Goal: Information Seeking & Learning: Learn about a topic

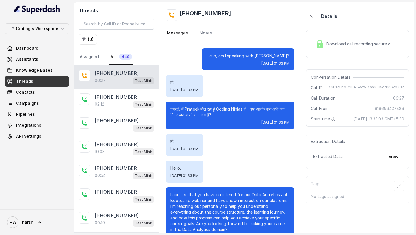
scroll to position [1798, 0]
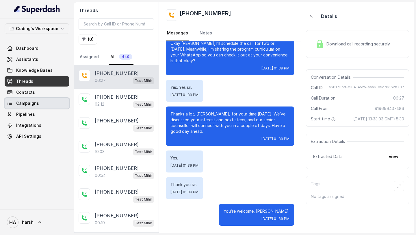
click at [32, 104] on span "Campaigns" at bounding box center [27, 103] width 23 height 6
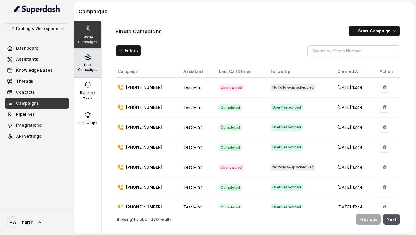
click at [91, 67] on p "Bulk Campaigns" at bounding box center [87, 67] width 23 height 9
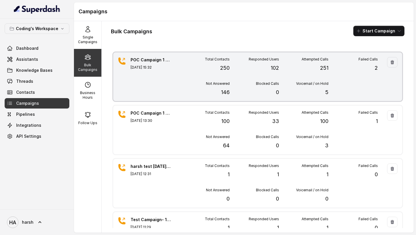
click at [188, 68] on div "Total Contacts 250" at bounding box center [204, 64] width 49 height 15
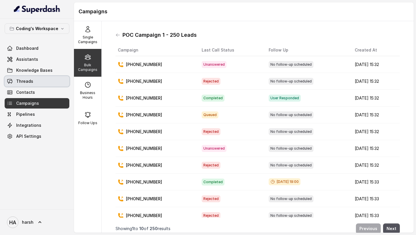
click at [43, 80] on link "Threads" at bounding box center [37, 81] width 65 height 10
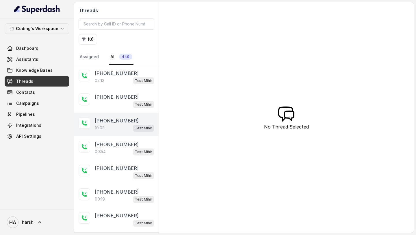
click at [117, 122] on p "[PHONE_NUMBER]" at bounding box center [117, 120] width 44 height 7
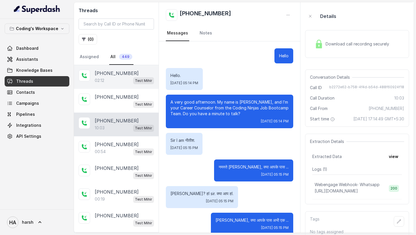
click at [127, 80] on div "02:12 Test [PERSON_NAME]" at bounding box center [124, 81] width 59 height 8
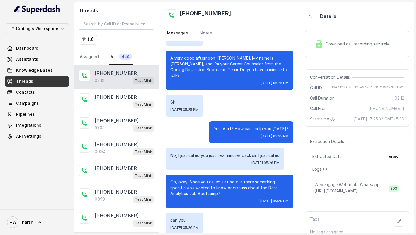
scroll to position [78, 0]
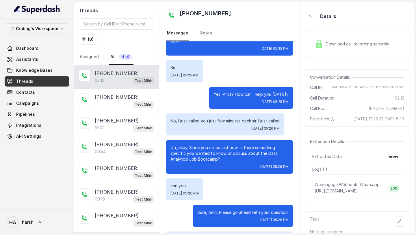
click at [339, 44] on span "Download call recording securely" at bounding box center [359, 44] width 66 height 6
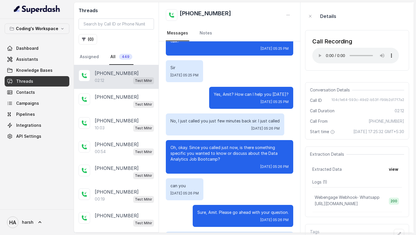
click at [343, 42] on div "Call Recording" at bounding box center [356, 41] width 87 height 8
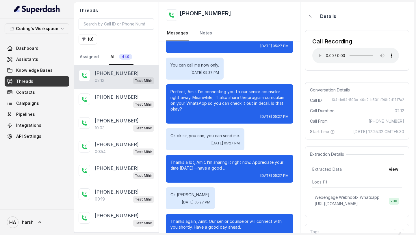
scroll to position [0, 0]
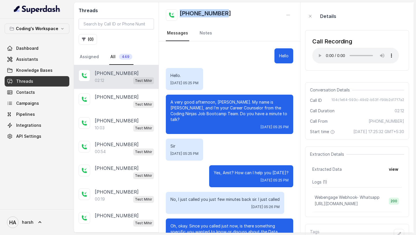
drag, startPoint x: 227, startPoint y: 12, endPoint x: 181, endPoint y: 12, distance: 45.7
click at [181, 12] on div "[PHONE_NUMBER]" at bounding box center [229, 15] width 127 height 12
copy h2 "[PHONE_NUMBER]"
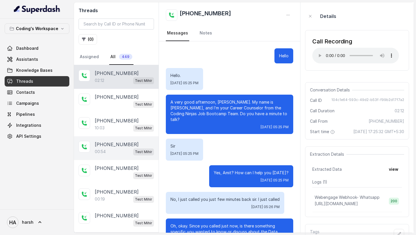
click at [119, 148] on div "00:54 Test [PERSON_NAME]" at bounding box center [124, 152] width 59 height 8
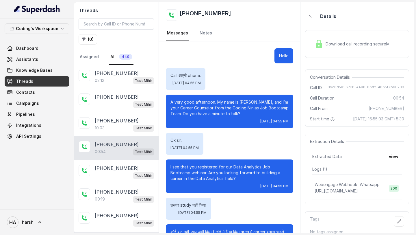
click at [333, 46] on span "Download call recording securely" at bounding box center [359, 44] width 66 height 6
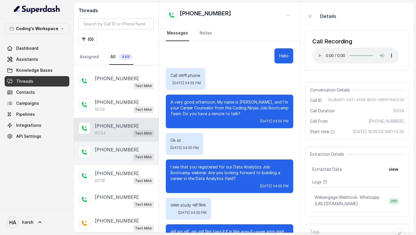
scroll to position [20, 0]
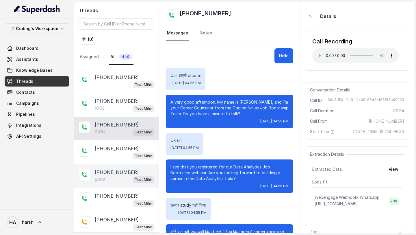
click at [106, 167] on div "[PHONE_NUMBER]:19 Test [PERSON_NAME]" at bounding box center [116, 176] width 85 height 24
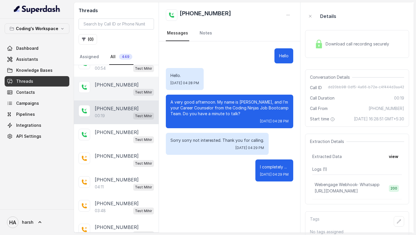
scroll to position [106, 0]
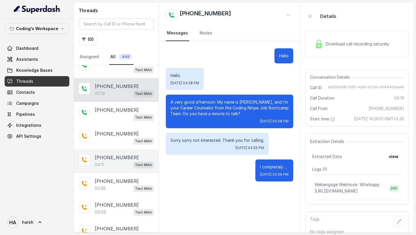
click at [114, 161] on div "04:11 Test [PERSON_NAME]" at bounding box center [124, 165] width 59 height 8
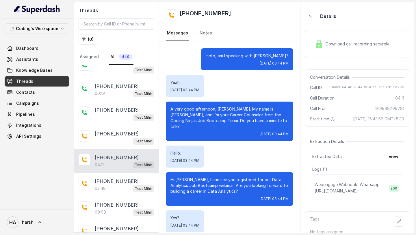
scroll to position [1324, 0]
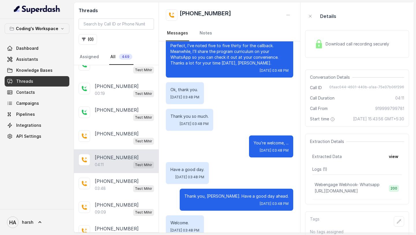
click at [337, 41] on span "Download call recording securely" at bounding box center [359, 44] width 66 height 6
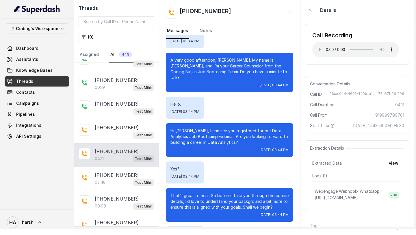
scroll to position [0, 0]
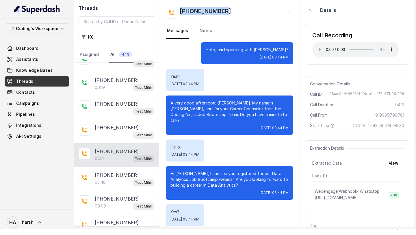
drag, startPoint x: 232, startPoint y: 12, endPoint x: 180, endPoint y: 12, distance: 52.0
click at [180, 12] on div "[PHONE_NUMBER]" at bounding box center [229, 13] width 127 height 12
copy h2 "[PHONE_NUMBER]"
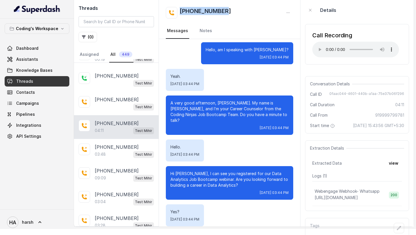
scroll to position [138, 0]
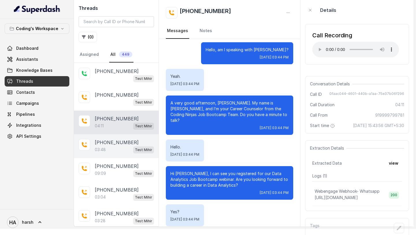
click at [110, 146] on div "03:48 Test [PERSON_NAME]" at bounding box center [124, 150] width 59 height 8
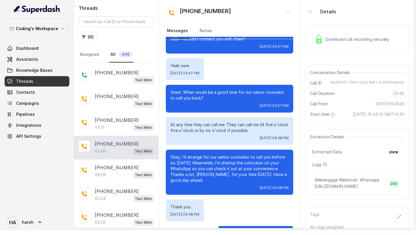
scroll to position [962, 0]
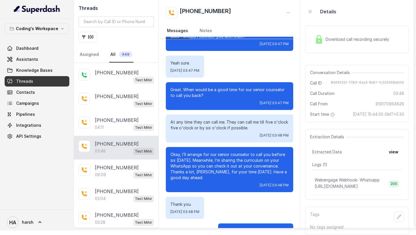
click at [334, 38] on span "Download call recording securely" at bounding box center [359, 39] width 66 height 6
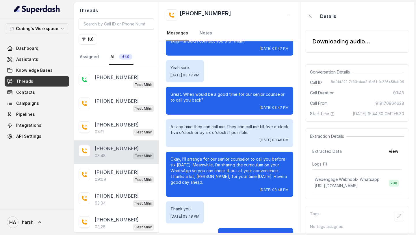
scroll to position [6, 0]
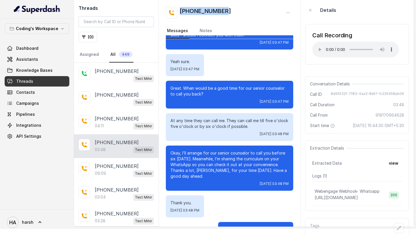
drag, startPoint x: 229, startPoint y: 11, endPoint x: 180, endPoint y: 11, distance: 48.9
click at [180, 11] on div "[PHONE_NUMBER]" at bounding box center [229, 13] width 127 height 12
copy h2 "[PHONE_NUMBER]"
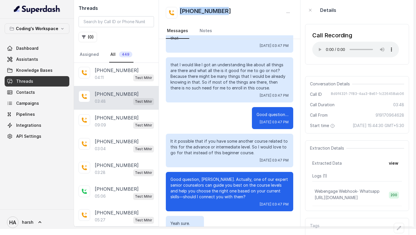
scroll to position [975, 0]
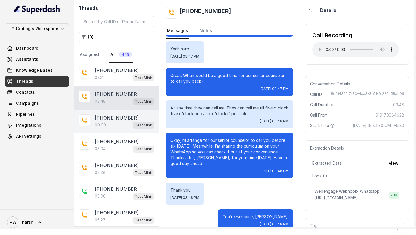
click at [96, 125] on p "09:09" at bounding box center [100, 125] width 11 height 6
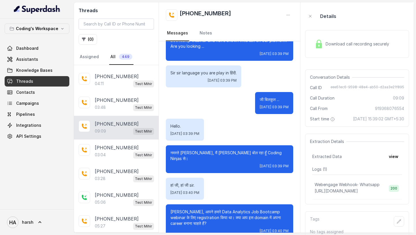
scroll to position [224, 0]
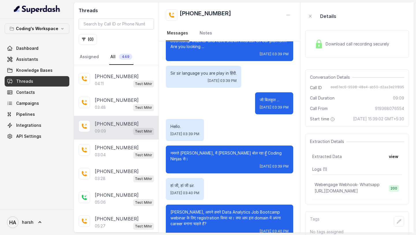
click at [355, 43] on span "Download call recording securely" at bounding box center [359, 44] width 66 height 6
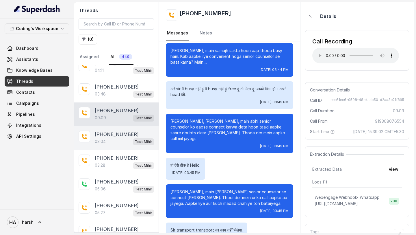
scroll to position [201, 0]
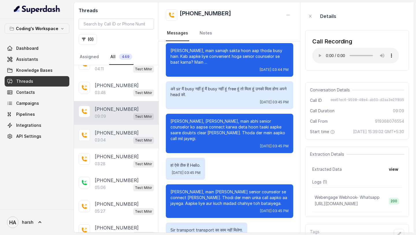
click at [119, 138] on div "03:04 Test [PERSON_NAME]" at bounding box center [124, 140] width 59 height 8
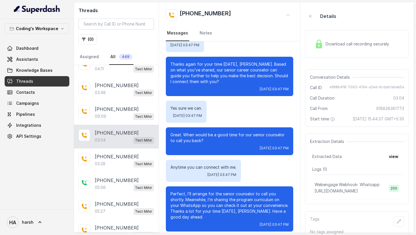
scroll to position [10, 0]
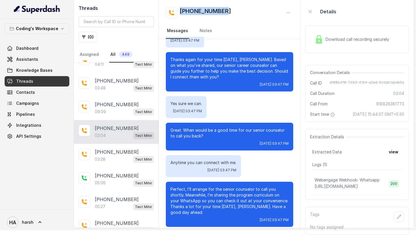
drag, startPoint x: 227, startPoint y: 13, endPoint x: 181, endPoint y: 13, distance: 46.5
click at [180, 13] on div "[PHONE_NUMBER]" at bounding box center [229, 13] width 127 height 12
copy h2 "[PHONE_NUMBER]"
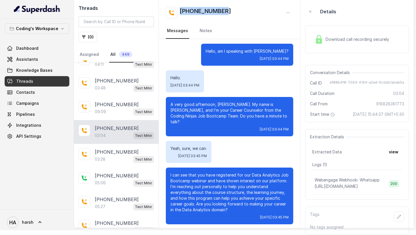
scroll to position [0, 0]
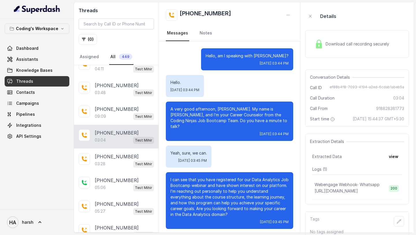
click at [336, 43] on span "Download call recording securely" at bounding box center [359, 44] width 66 height 6
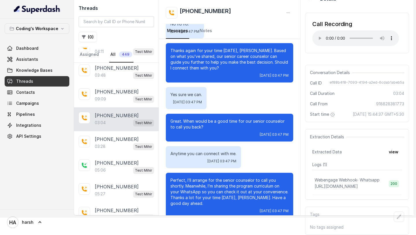
scroll to position [810, 0]
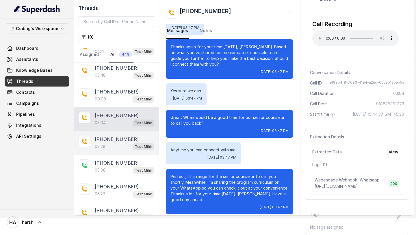
click at [123, 143] on div "03:28 Test [PERSON_NAME]" at bounding box center [124, 147] width 59 height 8
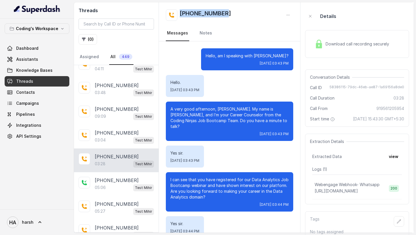
drag, startPoint x: 230, startPoint y: 12, endPoint x: 180, endPoint y: 12, distance: 49.4
click at [180, 12] on div "[PHONE_NUMBER]" at bounding box center [229, 15] width 127 height 12
copy h2 "[PHONE_NUMBER]"
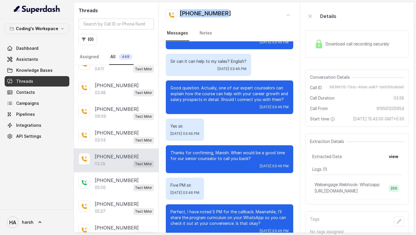
scroll to position [964, 0]
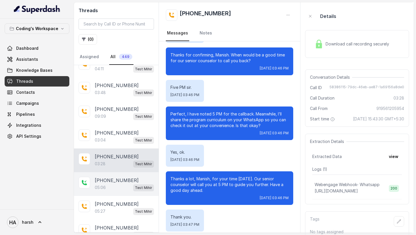
click at [114, 184] on div "05:06 Test [PERSON_NAME]" at bounding box center [124, 188] width 59 height 8
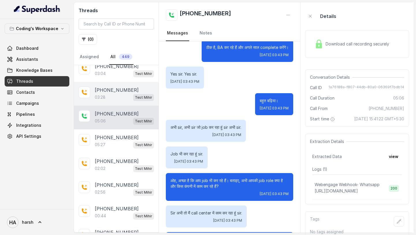
scroll to position [270, 0]
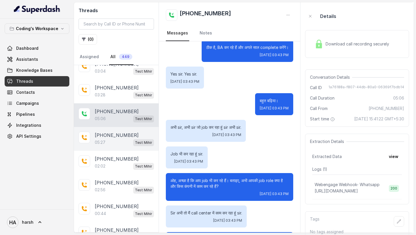
click at [106, 141] on div "05:27 Test [PERSON_NAME]" at bounding box center [124, 142] width 59 height 8
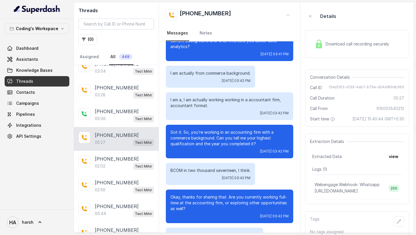
scroll to position [302, 0]
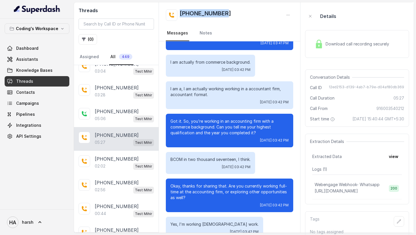
drag, startPoint x: 230, startPoint y: 13, endPoint x: 180, endPoint y: 14, distance: 50.6
click at [180, 14] on div "[PHONE_NUMBER]" at bounding box center [229, 15] width 127 height 12
copy h2 "[PHONE_NUMBER]"
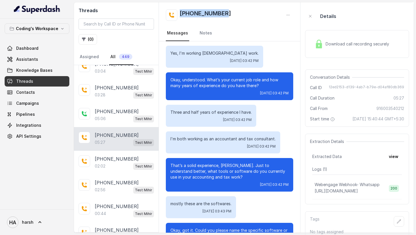
scroll to position [0, 0]
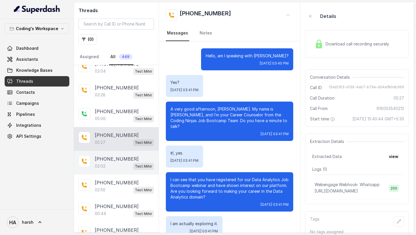
click at [105, 162] on div "02:02 Test [PERSON_NAME]" at bounding box center [124, 166] width 59 height 8
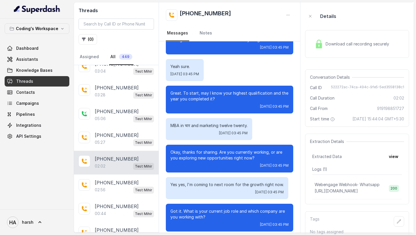
scroll to position [10, 0]
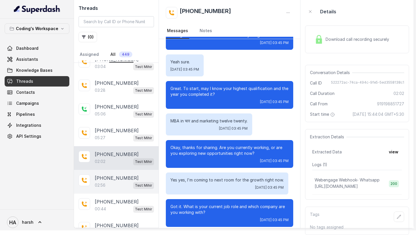
click at [121, 181] on div "[PHONE_NUMBER]:56 Test [PERSON_NAME]" at bounding box center [116, 182] width 85 height 24
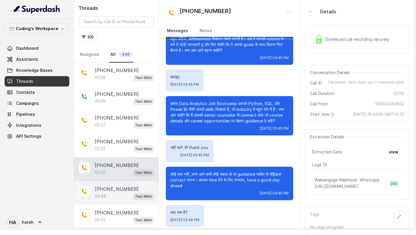
scroll to position [284, 0]
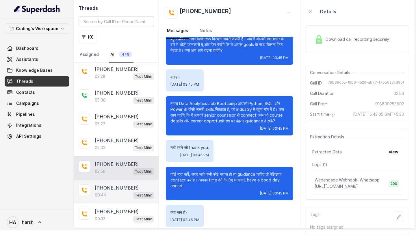
click at [106, 191] on div "00:44 Test [PERSON_NAME]" at bounding box center [124, 195] width 59 height 8
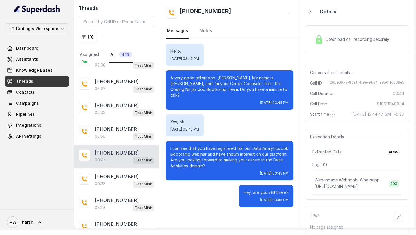
scroll to position [319, 0]
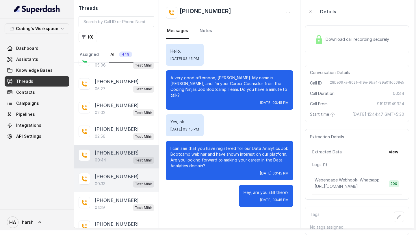
click at [108, 180] on div "00:33 Test [PERSON_NAME]" at bounding box center [124, 184] width 59 height 8
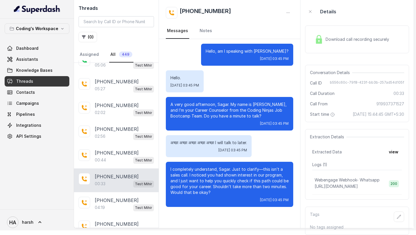
scroll to position [10, 0]
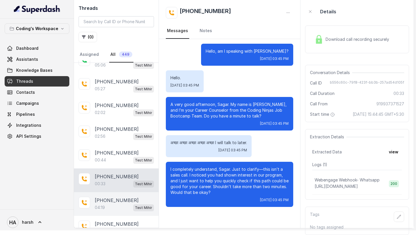
click at [119, 197] on p "[PHONE_NUMBER]" at bounding box center [117, 200] width 44 height 7
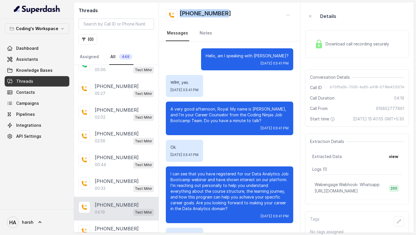
drag, startPoint x: 228, startPoint y: 14, endPoint x: 179, endPoint y: 14, distance: 48.3
click at [179, 14] on div "[PHONE_NUMBER]" at bounding box center [229, 15] width 127 height 12
copy h2 "[PHONE_NUMBER]"
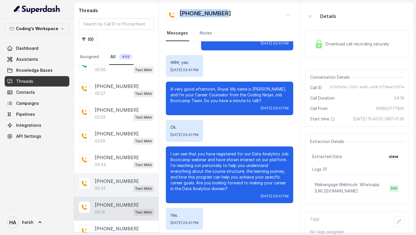
scroll to position [364, 0]
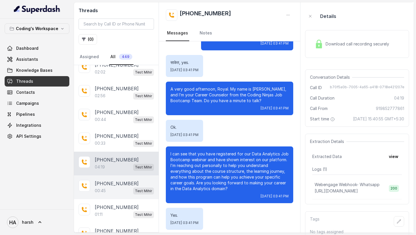
click at [114, 180] on p "[PHONE_NUMBER]" at bounding box center [117, 183] width 44 height 7
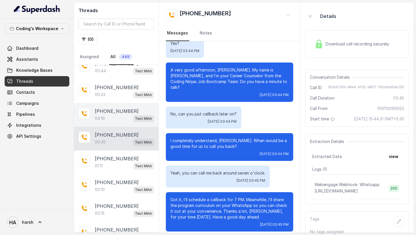
scroll to position [414, 0]
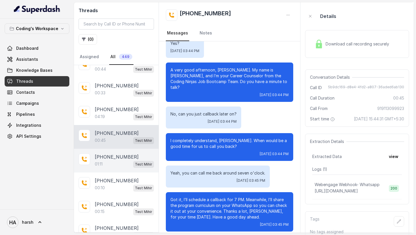
click at [121, 161] on div "01:11 Test [PERSON_NAME]" at bounding box center [124, 164] width 59 height 8
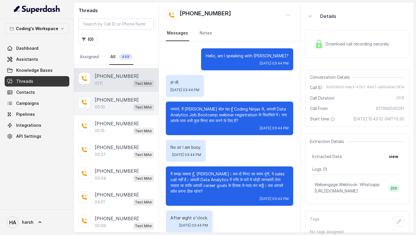
scroll to position [495, 0]
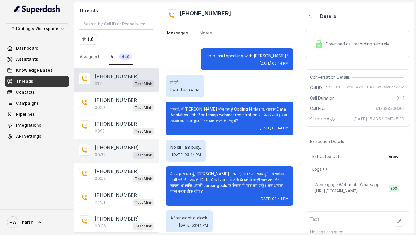
click at [114, 156] on div "[PHONE_NUMBER]:37 Test [PERSON_NAME]" at bounding box center [116, 151] width 85 height 24
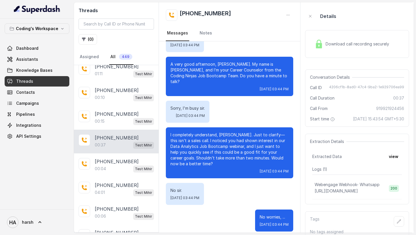
scroll to position [507, 0]
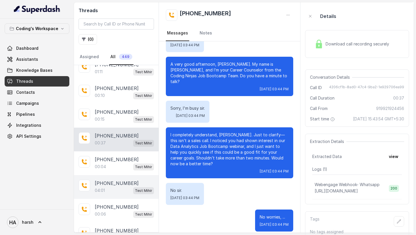
click at [110, 186] on div "04:01 Test [PERSON_NAME]" at bounding box center [124, 190] width 59 height 8
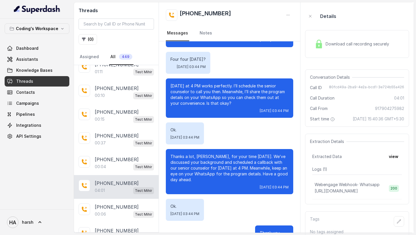
scroll to position [1244, 0]
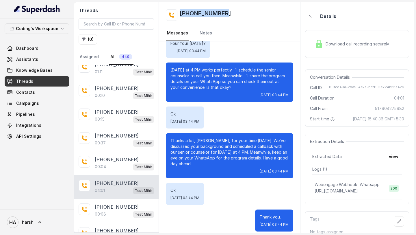
drag, startPoint x: 230, startPoint y: 14, endPoint x: 180, endPoint y: 12, distance: 49.8
click at [180, 12] on div "[PHONE_NUMBER]" at bounding box center [229, 15] width 127 height 12
copy h2 "[PHONE_NUMBER]"
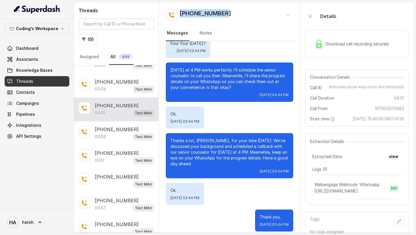
scroll to position [589, 0]
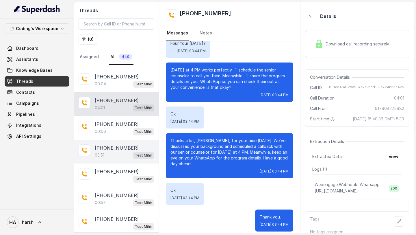
click at [117, 145] on p "[PHONE_NUMBER]" at bounding box center [117, 147] width 44 height 7
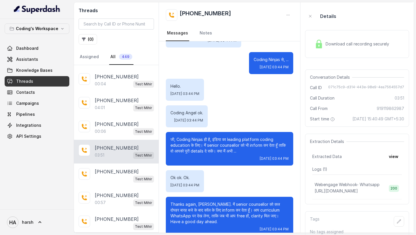
scroll to position [1090, 0]
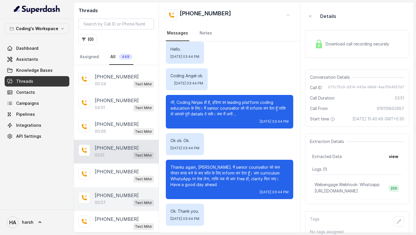
click at [101, 199] on p "00:57" at bounding box center [100, 202] width 11 height 6
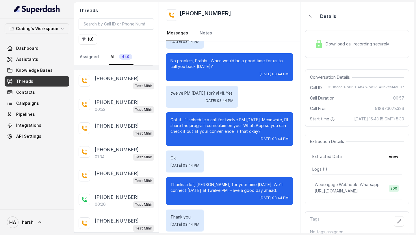
scroll to position [777, 0]
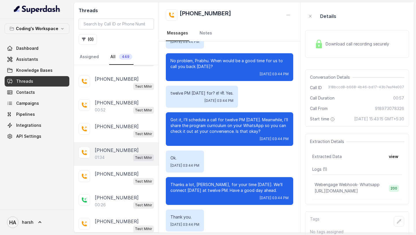
click at [111, 154] on div "01:34 Test [PERSON_NAME]" at bounding box center [124, 158] width 59 height 8
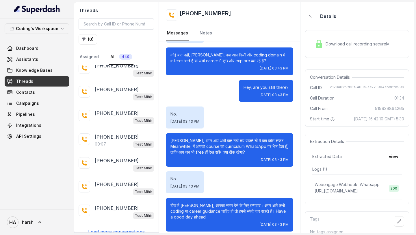
scroll to position [1027, 0]
click at [100, 229] on div "[PHONE_NUMBER]:12 Test [PERSON_NAME] [PHONE_NUMBER] Test [PERSON_NAME] [PHONE_N…" at bounding box center [116, 148] width 85 height 167
click at [101, 228] on p "Load more conversations" at bounding box center [116, 231] width 57 height 7
click at [107, 223] on div "[PHONE_NUMBER]:12 Test [PERSON_NAME] [PHONE_NUMBER] Test [PERSON_NAME] [PHONE_N…" at bounding box center [116, 148] width 85 height 167
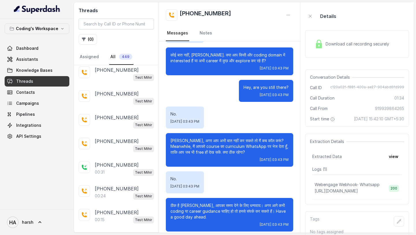
scroll to position [1310, 0]
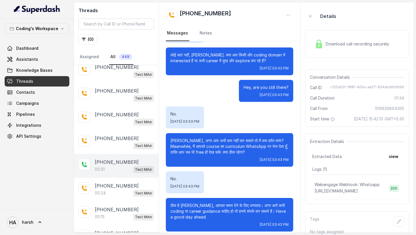
click at [115, 167] on div "[PHONE_NUMBER]:31 Test [PERSON_NAME]" at bounding box center [116, 166] width 85 height 24
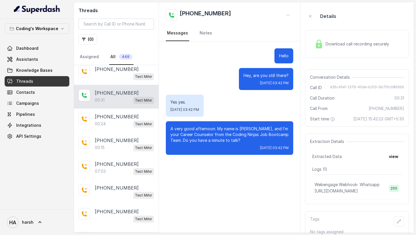
scroll to position [1379, 0]
click at [115, 167] on div "[PHONE_NUMBER]:03 Test [PERSON_NAME]" at bounding box center [116, 168] width 85 height 24
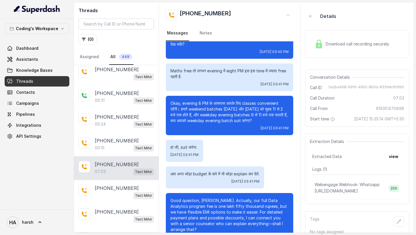
scroll to position [1359, 0]
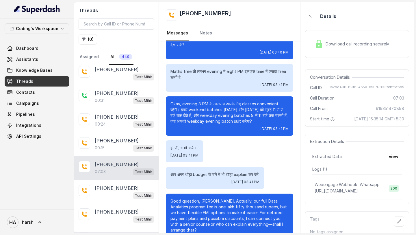
click at [222, 140] on div "हां जी, suit करेगा. [DATE] 03:41 PM" at bounding box center [229, 151] width 127 height 22
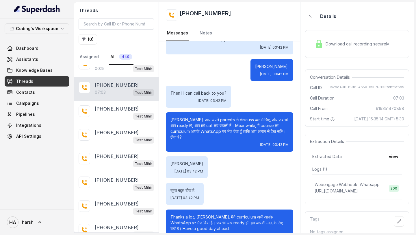
scroll to position [1461, 0]
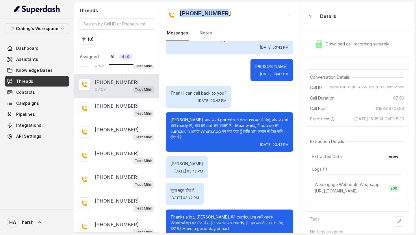
drag, startPoint x: 232, startPoint y: 13, endPoint x: 181, endPoint y: 12, distance: 51.5
click at [181, 12] on div "[PHONE_NUMBER]" at bounding box center [229, 15] width 127 height 12
copy h2 "[PHONE_NUMBER]"
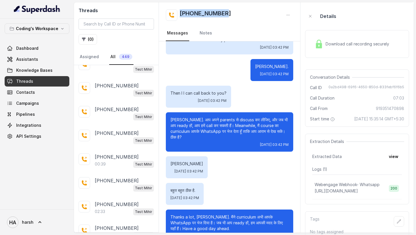
scroll to position [1624, 0]
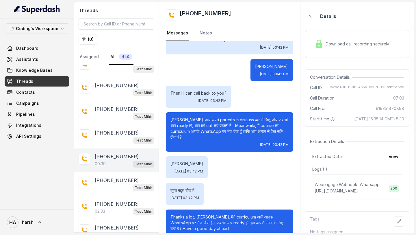
click at [127, 160] on div "00:39 Test [PERSON_NAME]" at bounding box center [124, 164] width 59 height 8
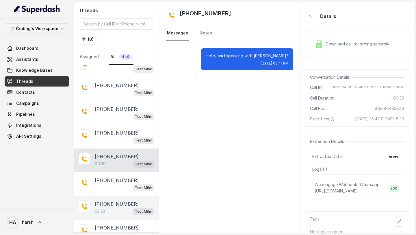
click at [122, 200] on p "[PHONE_NUMBER]" at bounding box center [117, 203] width 44 height 7
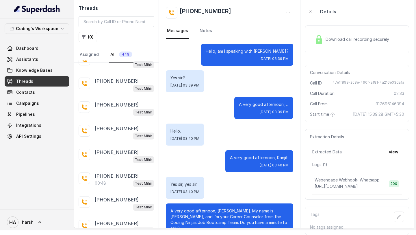
scroll to position [2205, 0]
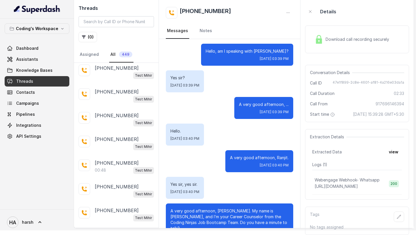
click at [114, 230] on p "Load more conversations" at bounding box center [116, 233] width 57 height 7
click at [123, 230] on p "Load more conversations" at bounding box center [116, 233] width 57 height 7
click at [109, 230] on p "Load more conversations" at bounding box center [116, 233] width 57 height 7
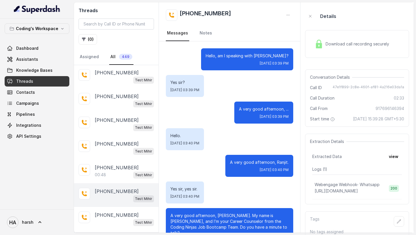
scroll to position [10, 0]
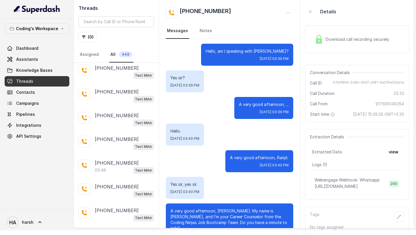
click at [114, 230] on p "Load more conversations" at bounding box center [116, 233] width 57 height 7
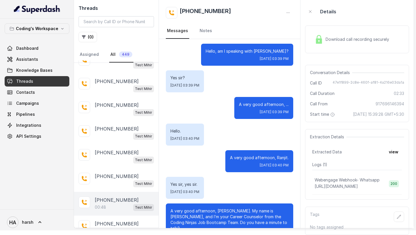
scroll to position [2205, 0]
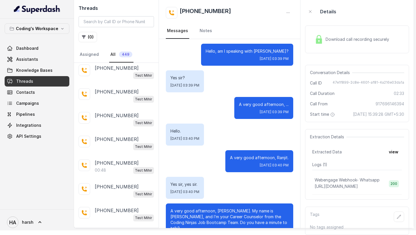
click at [116, 230] on p "Load more conversations" at bounding box center [116, 233] width 57 height 7
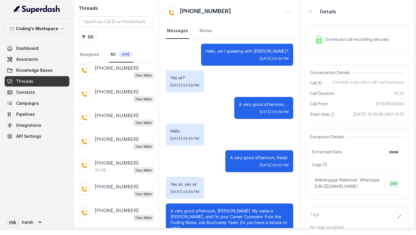
click at [113, 230] on p "Load more conversations" at bounding box center [116, 233] width 57 height 7
click at [42, 201] on div "Coding's Workspace Dashboard Assistants Knowledge Bases Threads Contacts Campai…" at bounding box center [37, 114] width 74 height 190
click at [111, 230] on p "Load more conversations" at bounding box center [116, 233] width 57 height 7
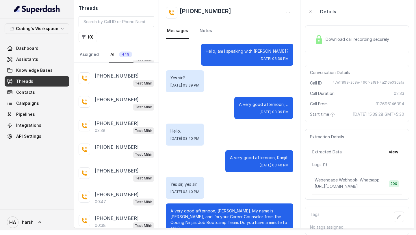
scroll to position [2387, 0]
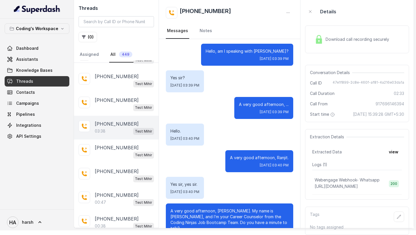
click at [110, 120] on p "[PHONE_NUMBER]" at bounding box center [117, 123] width 44 height 7
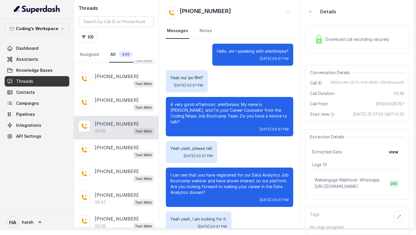
scroll to position [881, 0]
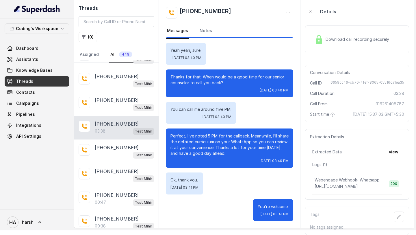
click at [110, 127] on div "03:38 Test [PERSON_NAME]" at bounding box center [124, 131] width 59 height 8
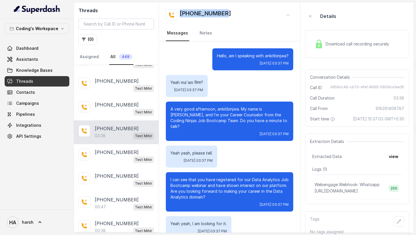
copy h2 "[PHONE_NUMBER]"
drag, startPoint x: 227, startPoint y: 12, endPoint x: 178, endPoint y: 15, distance: 49.5
click at [178, 15] on div "[PHONE_NUMBER]" at bounding box center [229, 15] width 127 height 12
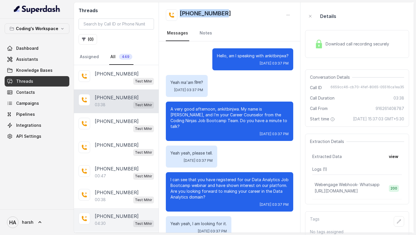
scroll to position [2460, 0]
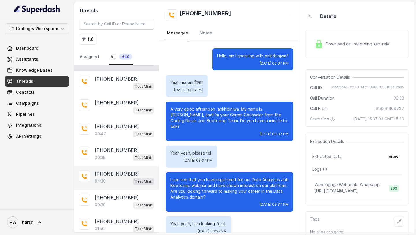
click at [114, 177] on div "04:30 Test [PERSON_NAME]" at bounding box center [124, 181] width 59 height 8
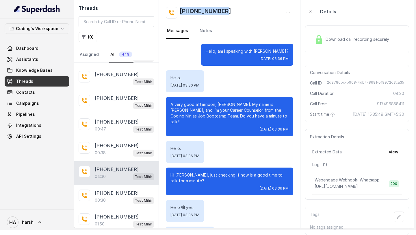
drag, startPoint x: 234, startPoint y: 18, endPoint x: 180, endPoint y: 11, distance: 55.4
click at [180, 11] on div "[PHONE_NUMBER]" at bounding box center [229, 13] width 127 height 12
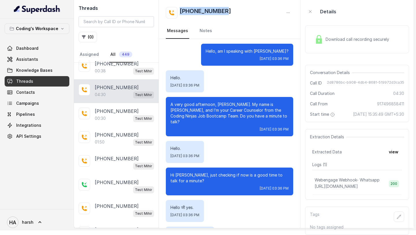
scroll to position [2552, 0]
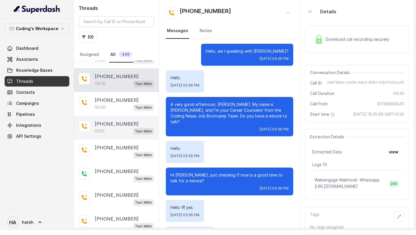
click at [104, 128] on p "01:50" at bounding box center [100, 131] width 10 height 6
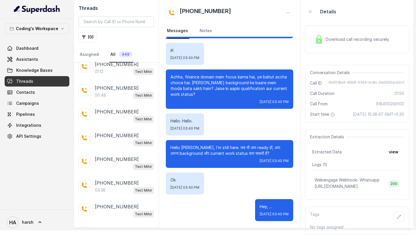
scroll to position [3580, 0]
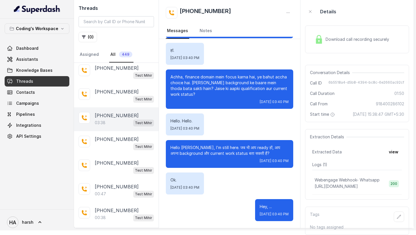
click at [114, 119] on div "03:38 Test [PERSON_NAME]" at bounding box center [124, 123] width 59 height 8
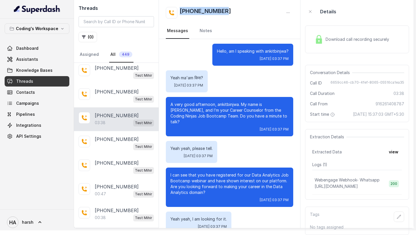
drag, startPoint x: 230, startPoint y: 12, endPoint x: 180, endPoint y: 12, distance: 49.4
click at [180, 12] on div "[PHONE_NUMBER]" at bounding box center [229, 13] width 127 height 12
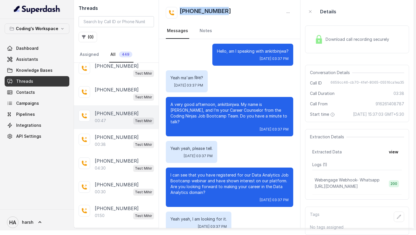
scroll to position [3667, 0]
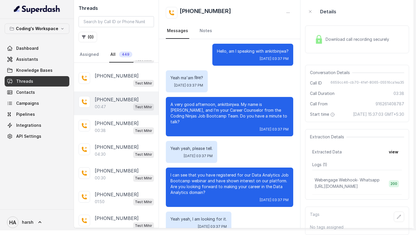
click at [109, 167] on p "[PHONE_NUMBER]" at bounding box center [117, 170] width 44 height 7
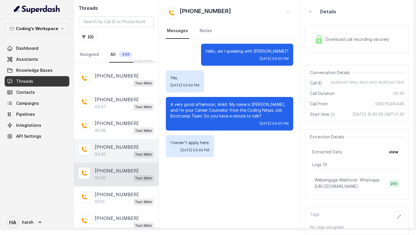
click at [106, 143] on p "[PHONE_NUMBER]" at bounding box center [117, 146] width 44 height 7
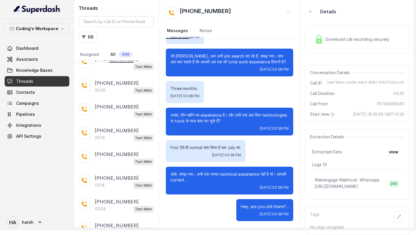
scroll to position [4451, 0]
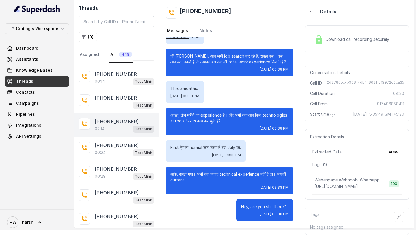
click at [118, 118] on p "[PHONE_NUMBER]" at bounding box center [117, 121] width 44 height 7
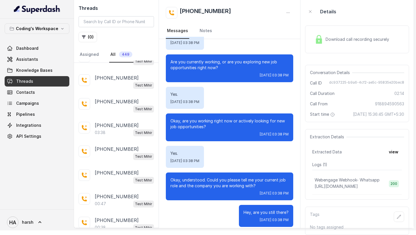
scroll to position [4756, 0]
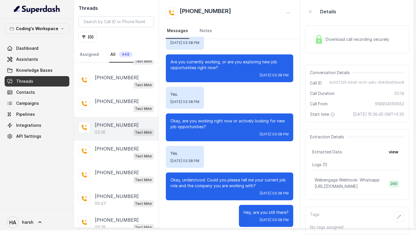
click at [121, 117] on div "[PHONE_NUMBER]:38 Test [PERSON_NAME]" at bounding box center [116, 129] width 85 height 24
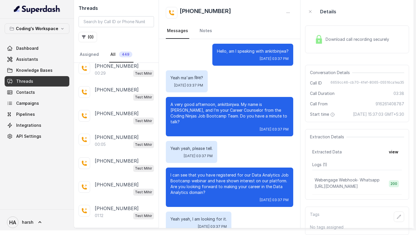
scroll to position [10, 0]
click at [122, 207] on div "[PHONE_NUMBER]:12 Test [PERSON_NAME] [PHONE_NUMBER] Test [PERSON_NAME] [PHONE_N…" at bounding box center [116, 143] width 85 height 167
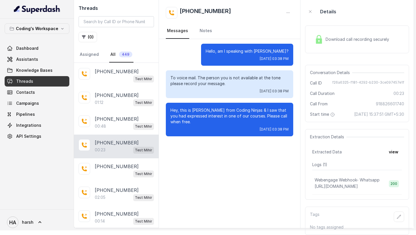
scroll to position [5872, 0]
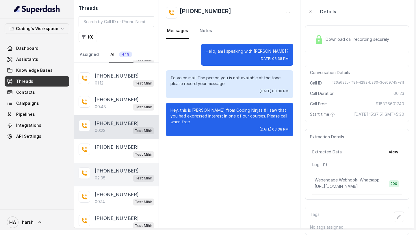
click at [108, 174] on div "02:05 Test [PERSON_NAME]" at bounding box center [124, 178] width 59 height 8
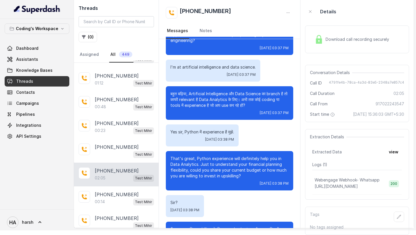
scroll to position [566, 0]
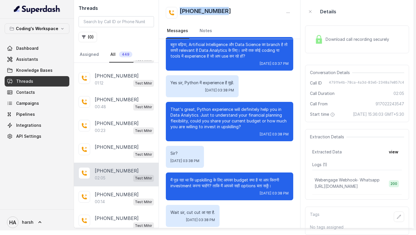
drag, startPoint x: 229, startPoint y: 11, endPoint x: 181, endPoint y: 12, distance: 47.4
click at [181, 12] on div "[PHONE_NUMBER]" at bounding box center [229, 13] width 127 height 12
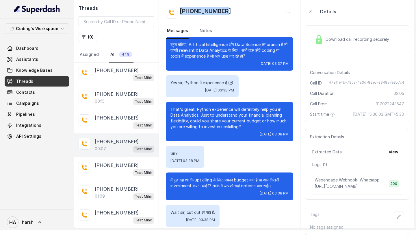
scroll to position [6074, 0]
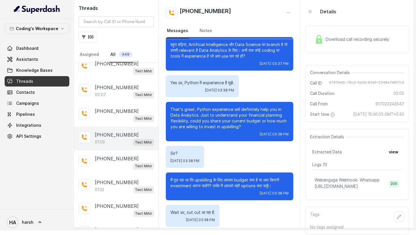
click at [119, 138] on div "01:09 Test [PERSON_NAME]" at bounding box center [124, 142] width 59 height 8
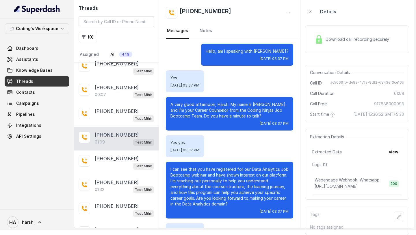
scroll to position [180, 0]
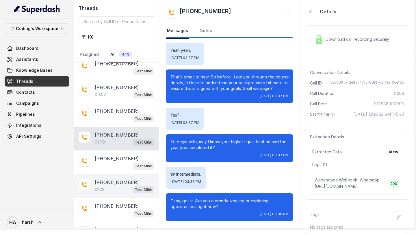
click at [132, 179] on div "[PHONE_NUMBER]" at bounding box center [124, 182] width 59 height 7
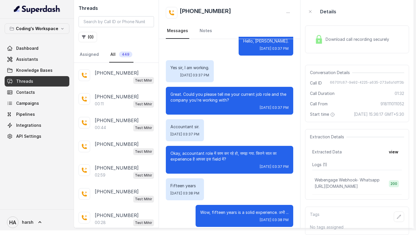
scroll to position [6730, 0]
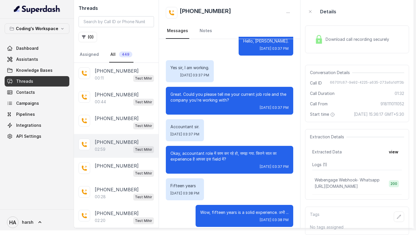
click at [119, 138] on p "[PHONE_NUMBER]" at bounding box center [117, 141] width 44 height 7
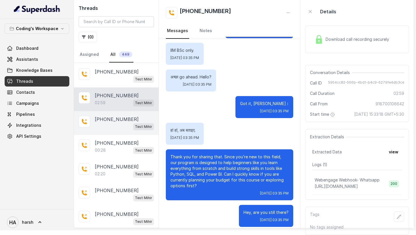
scroll to position [6792, 0]
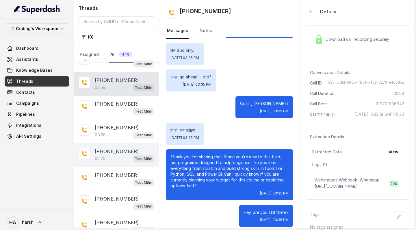
click at [113, 155] on div "02:20 Test [PERSON_NAME]" at bounding box center [124, 159] width 59 height 8
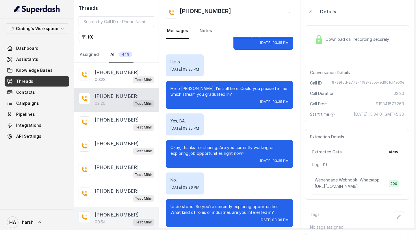
scroll to position [6847, 0]
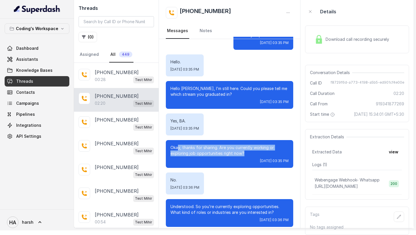
drag, startPoint x: 245, startPoint y: 140, endPoint x: 179, endPoint y: 133, distance: 66.9
click at [179, 145] on p "Okay, thanks for sharing. Are you currently working or exploring job opportunit…" at bounding box center [230, 151] width 118 height 12
click at [169, 140] on div "Okay, thanks for sharing. Are you currently working or exploring job opportunit…" at bounding box center [229, 154] width 127 height 28
drag, startPoint x: 169, startPoint y: 135, endPoint x: 242, endPoint y: 143, distance: 73.2
click at [242, 143] on div "Okay, thanks for sharing. Are you currently working or exploring job opportunit…" at bounding box center [229, 154] width 127 height 28
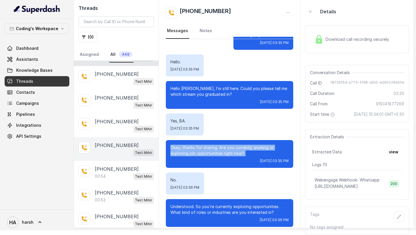
scroll to position [6918, 0]
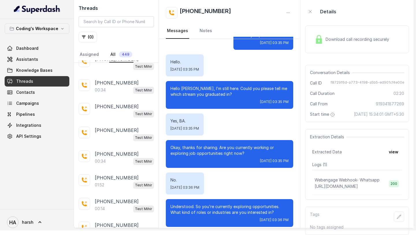
scroll to position [7204, 0]
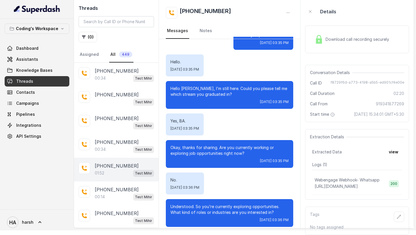
click at [113, 162] on p "[PHONE_NUMBER]" at bounding box center [117, 165] width 44 height 7
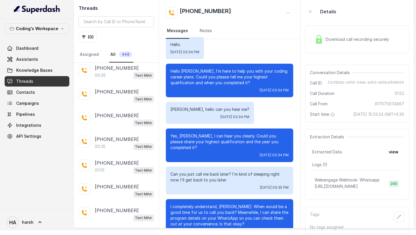
scroll to position [7468, 0]
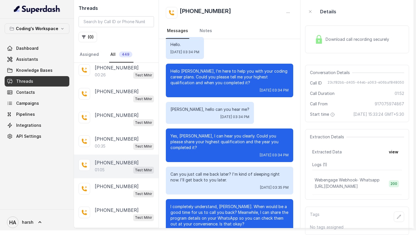
click at [108, 154] on div "[PHONE_NUMBER]:05 Test [PERSON_NAME]" at bounding box center [116, 166] width 85 height 24
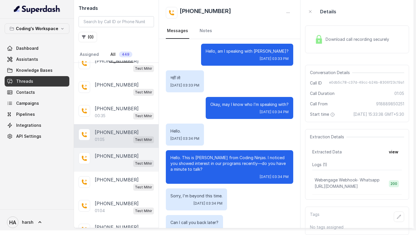
scroll to position [7516, 0]
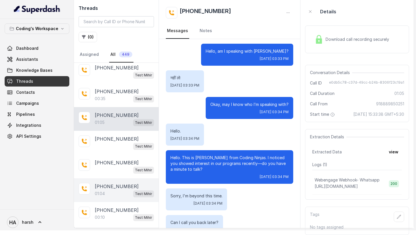
click at [117, 190] on div "01:04 Test [PERSON_NAME]" at bounding box center [124, 194] width 59 height 8
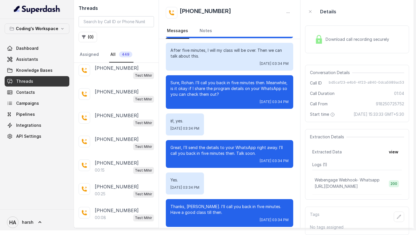
scroll to position [8096, 0]
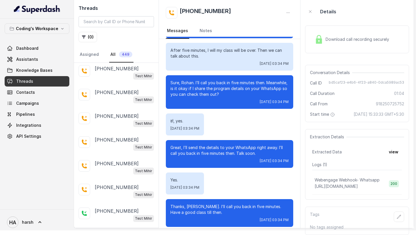
scroll to position [8464, 0]
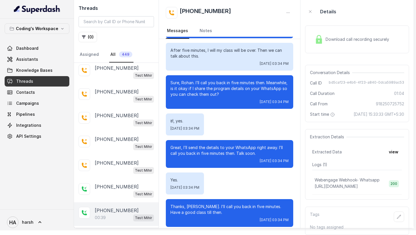
click at [120, 202] on div "[PHONE_NUMBER]:39 Test [PERSON_NAME]" at bounding box center [116, 214] width 85 height 24
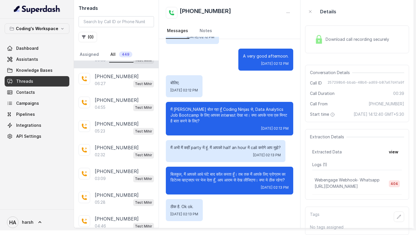
scroll to position [8561, 0]
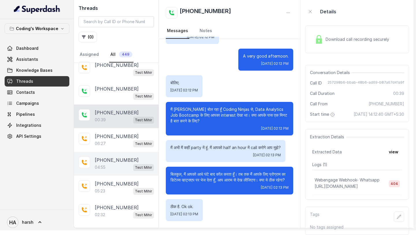
click at [113, 156] on p "[PHONE_NUMBER]" at bounding box center [117, 159] width 44 height 7
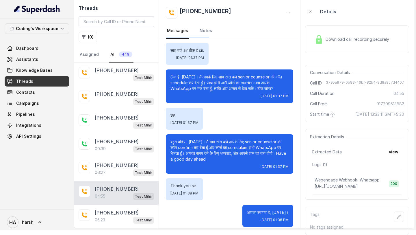
scroll to position [8532, 0]
click at [113, 162] on p "[PHONE_NUMBER]" at bounding box center [117, 165] width 44 height 7
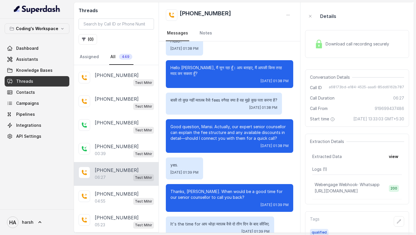
scroll to position [1596, 0]
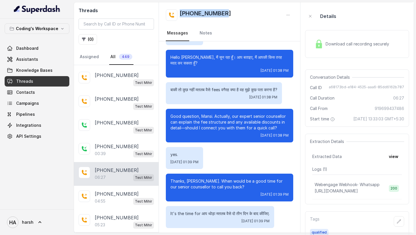
drag, startPoint x: 232, startPoint y: 14, endPoint x: 180, endPoint y: 15, distance: 51.8
click at [180, 15] on div "[PHONE_NUMBER]" at bounding box center [229, 15] width 127 height 12
